Goal: Information Seeking & Learning: Learn about a topic

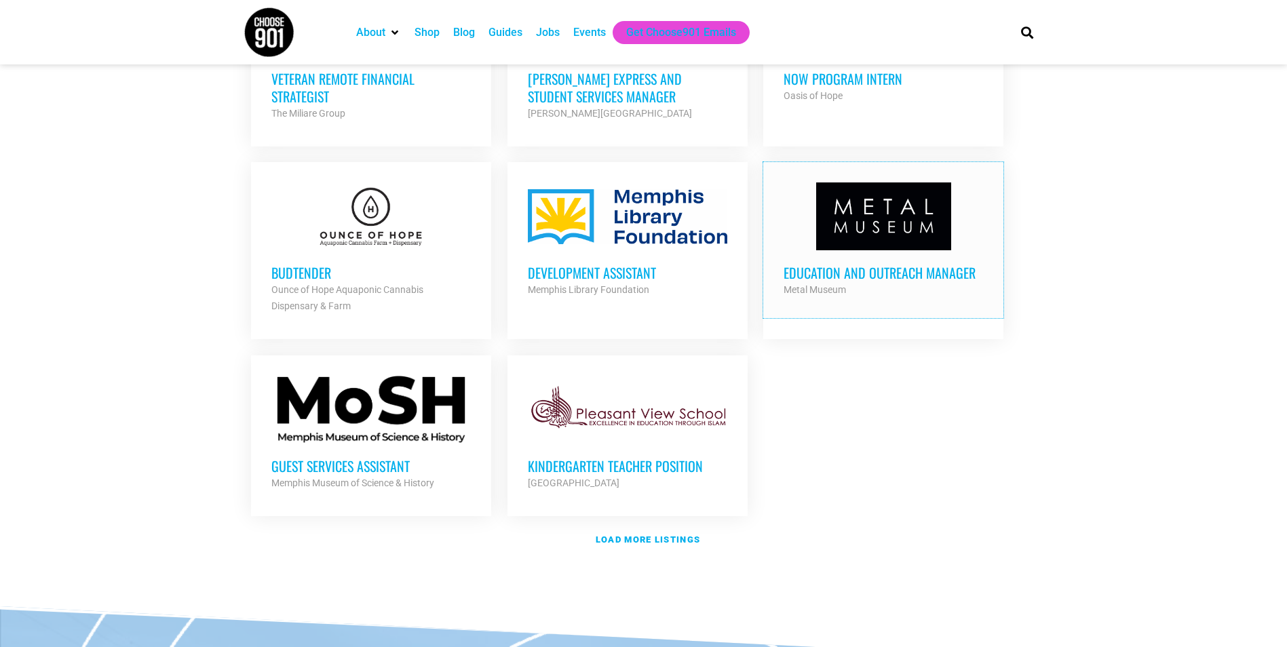
scroll to position [1424, 0]
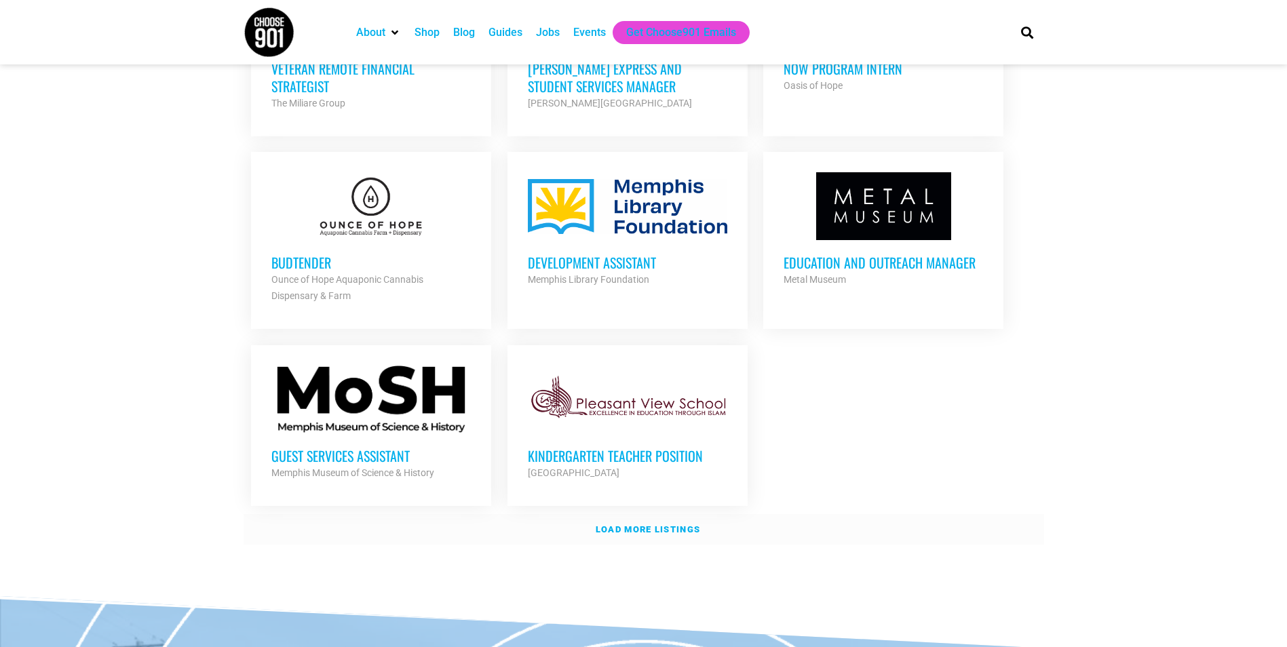
click at [659, 524] on strong "Load more listings" at bounding box center [648, 529] width 104 height 10
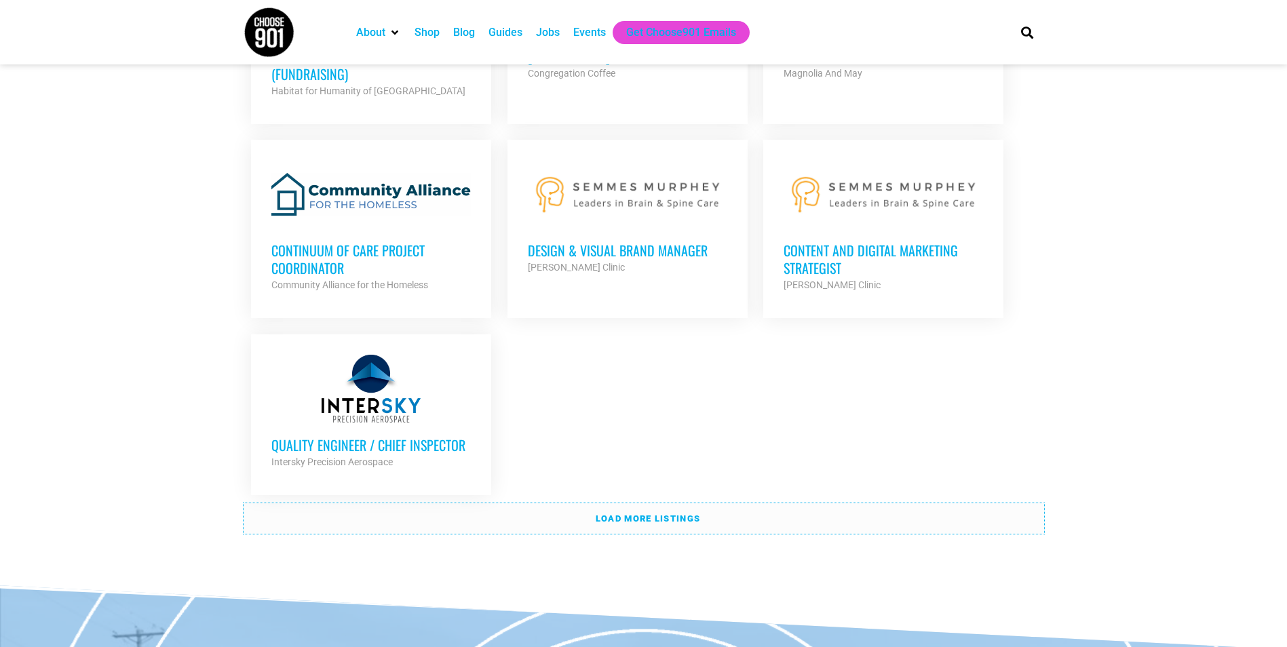
scroll to position [2829, 0]
click at [819, 509] on link "Load more listings" at bounding box center [643, 518] width 800 height 31
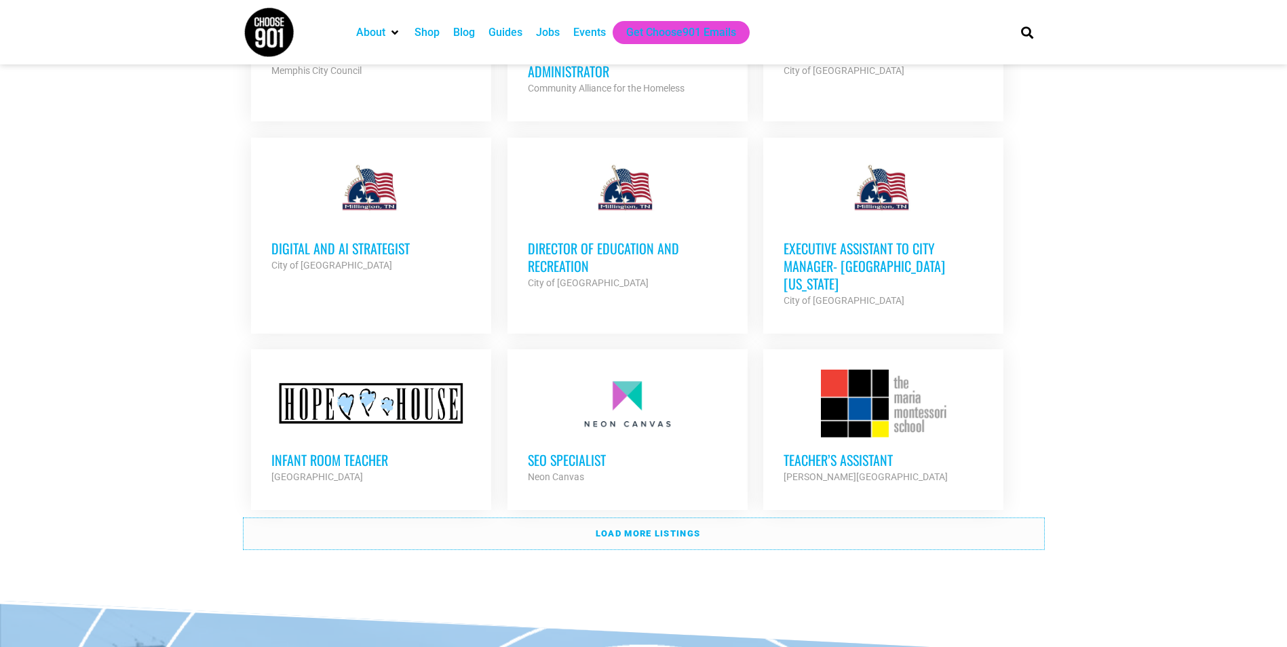
scroll to position [4032, 0]
click at [648, 528] on strong "Load more listings" at bounding box center [648, 533] width 104 height 10
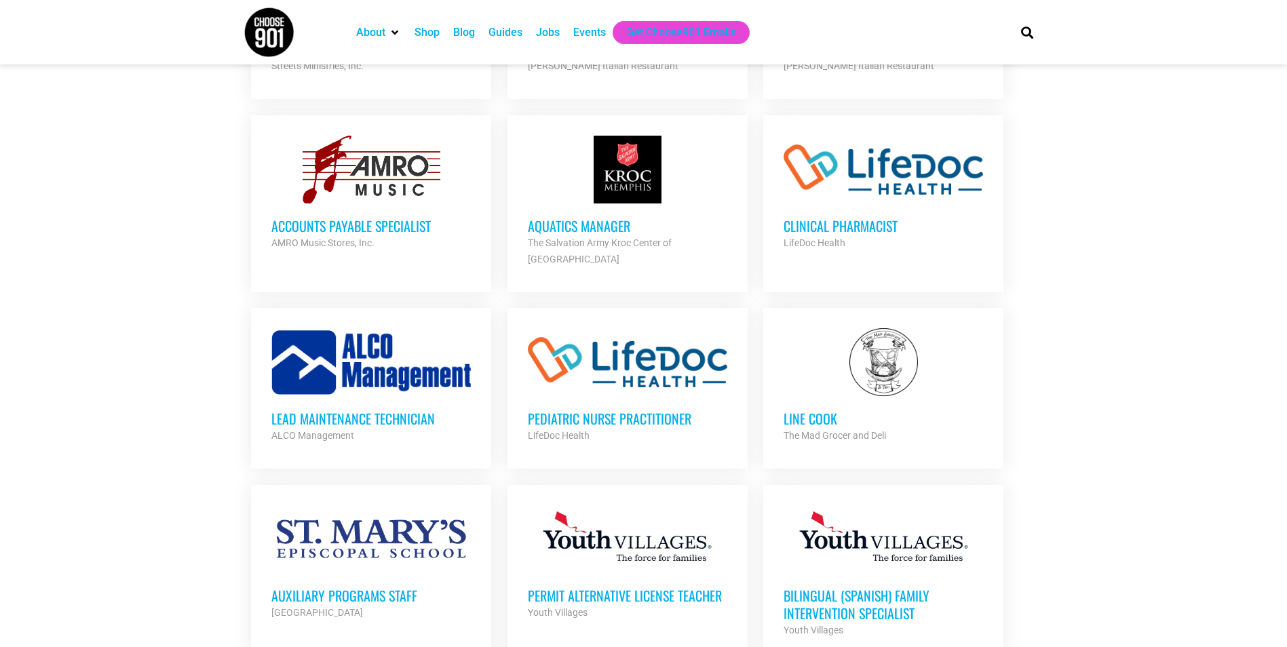
scroll to position [5025, 0]
